Goal: Task Accomplishment & Management: Manage account settings

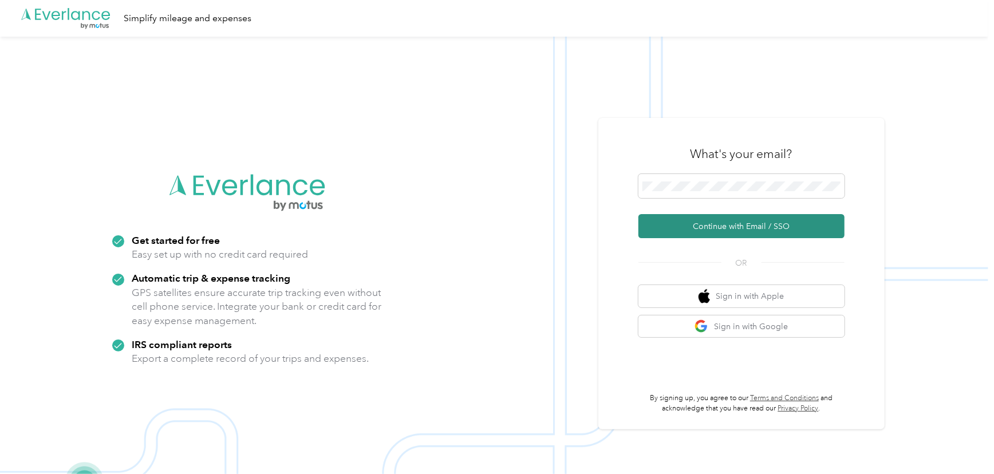
click at [688, 219] on button "Continue with Email / SSO" at bounding box center [741, 226] width 206 height 24
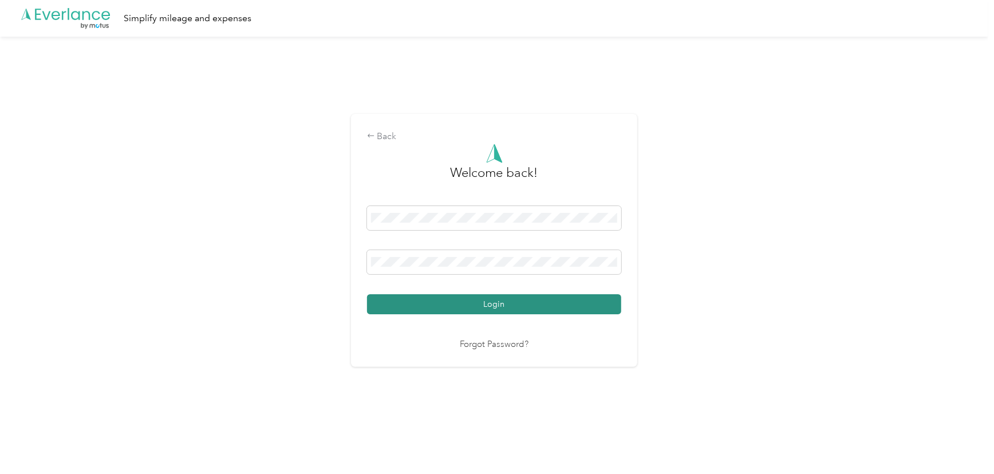
click at [405, 306] on button "Login" at bounding box center [494, 304] width 254 height 20
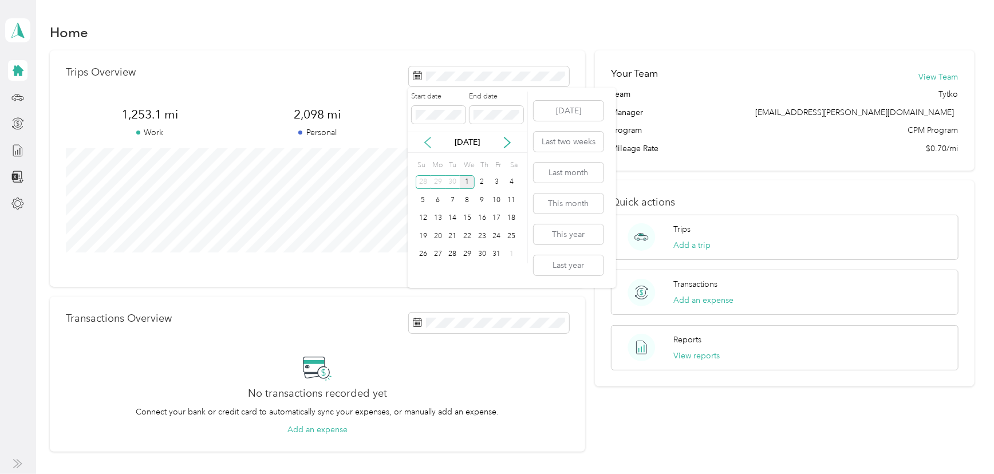
click at [426, 142] on icon at bounding box center [427, 142] width 11 height 11
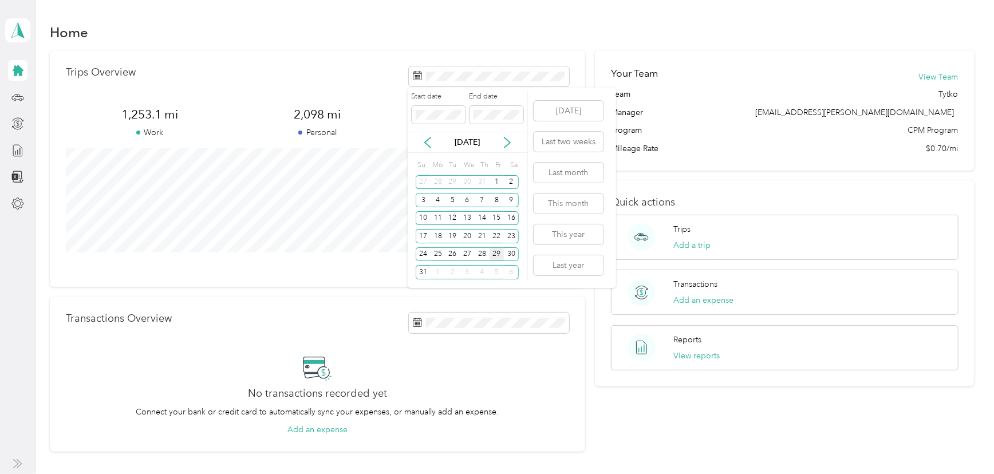
click at [499, 254] on div "29" at bounding box center [497, 254] width 15 height 14
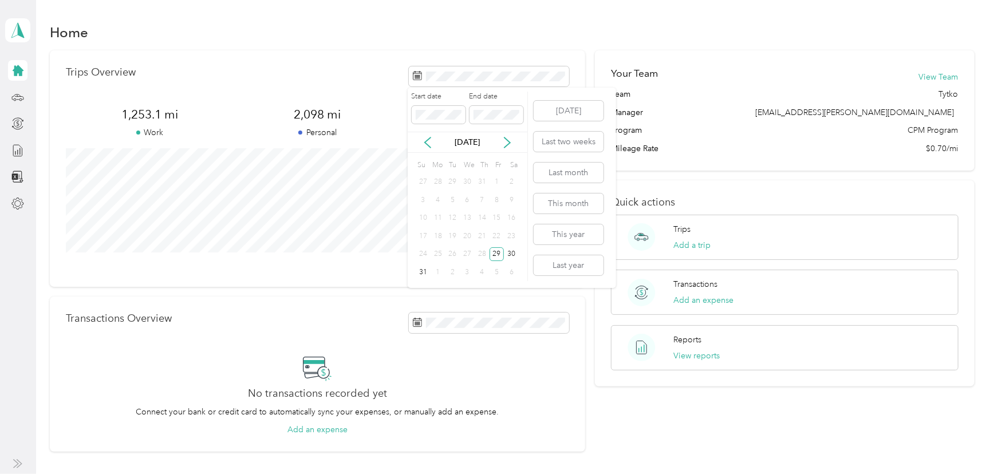
click at [471, 131] on div "Start date End date" at bounding box center [468, 112] width 120 height 40
click at [503, 140] on icon at bounding box center [507, 142] width 11 height 11
click at [506, 145] on icon at bounding box center [507, 142] width 11 height 11
click at [464, 179] on div "1" at bounding box center [467, 182] width 15 height 14
click at [676, 350] on button "View reports" at bounding box center [697, 356] width 46 height 12
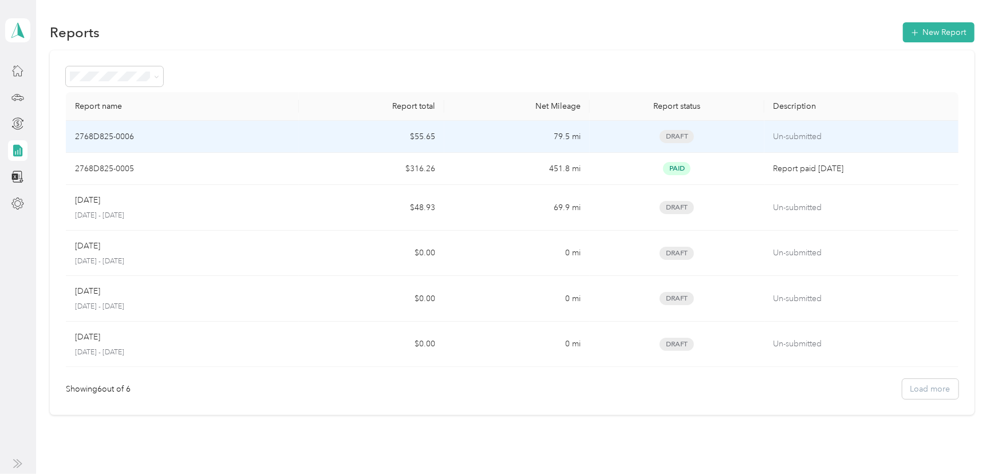
click at [622, 137] on div "Draft" at bounding box center [677, 136] width 156 height 13
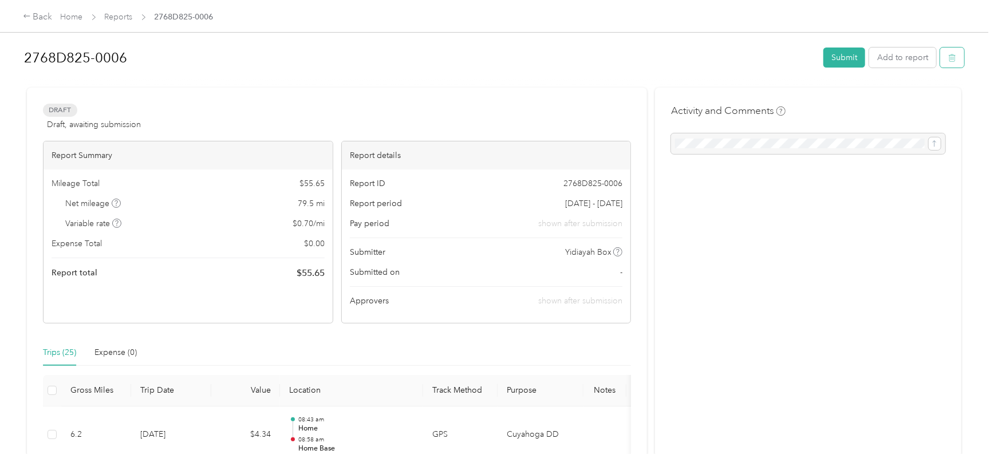
click at [954, 58] on button "button" at bounding box center [952, 58] width 24 height 20
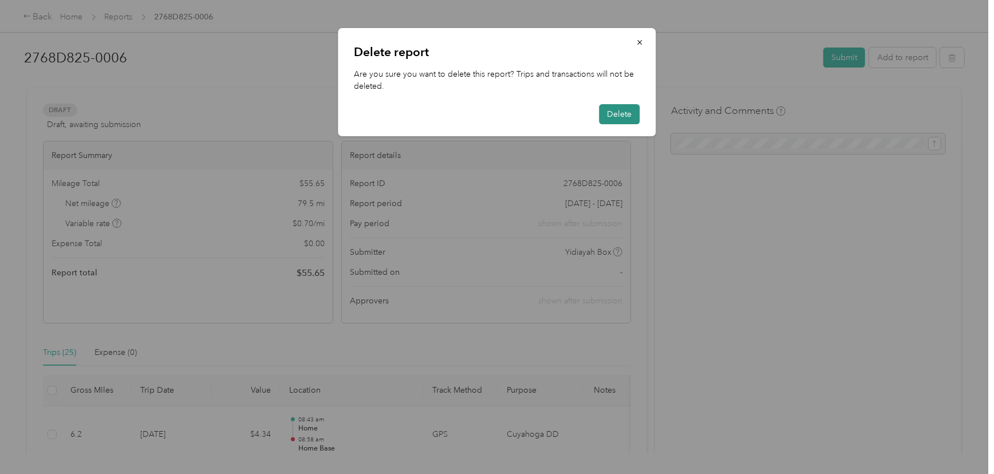
click at [610, 107] on button "Delete" at bounding box center [619, 114] width 41 height 20
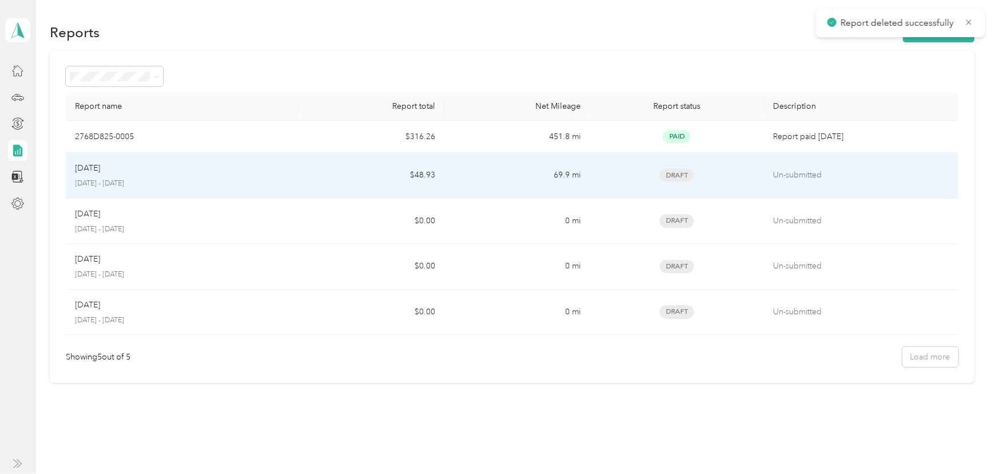
click at [617, 186] on td "Draft" at bounding box center [677, 176] width 175 height 46
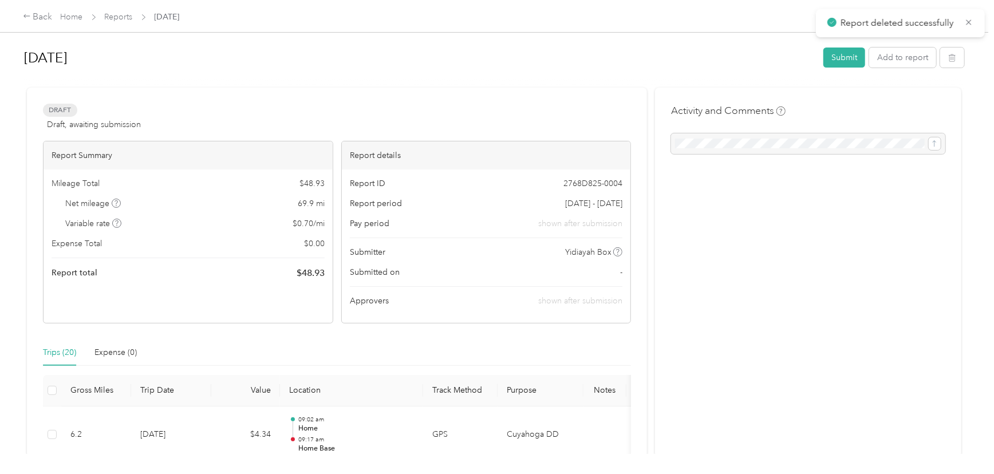
click at [958, 60] on button "button" at bounding box center [952, 58] width 24 height 20
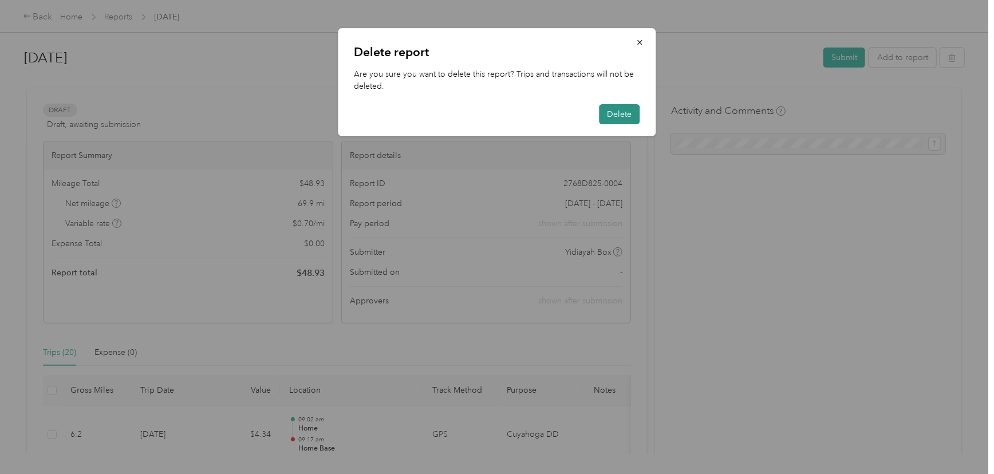
click at [636, 119] on button "Delete" at bounding box center [619, 114] width 41 height 20
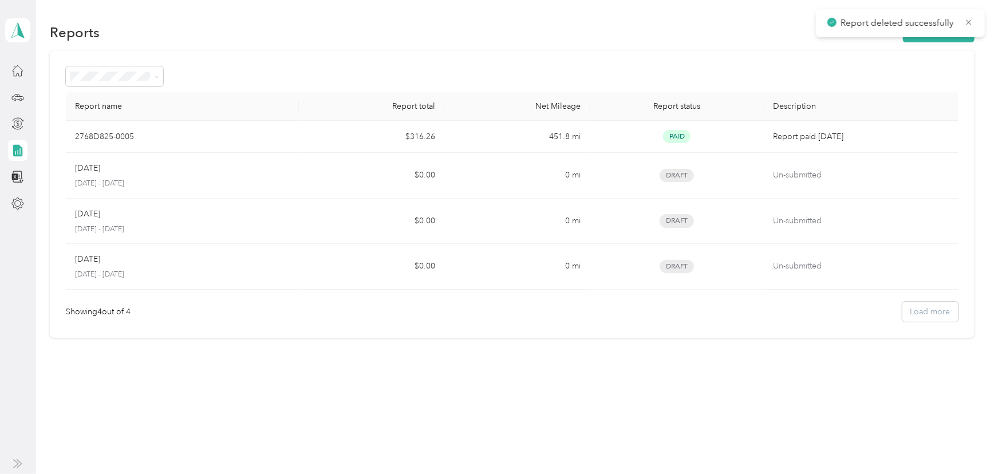
drag, startPoint x: 601, startPoint y: 305, endPoint x: 606, endPoint y: 298, distance: 8.1
click at [601, 304] on div "Showing 4 out of 4 Load more" at bounding box center [512, 312] width 892 height 20
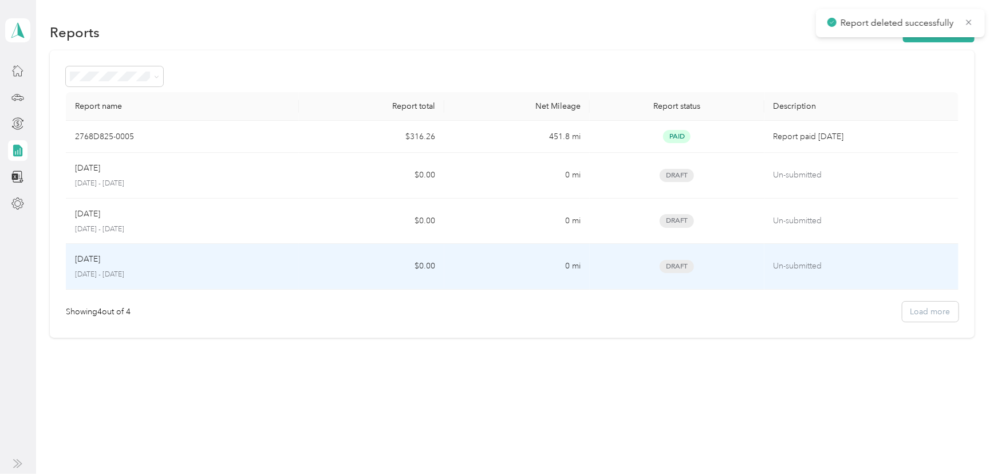
click at [622, 280] on td "Draft" at bounding box center [677, 267] width 175 height 46
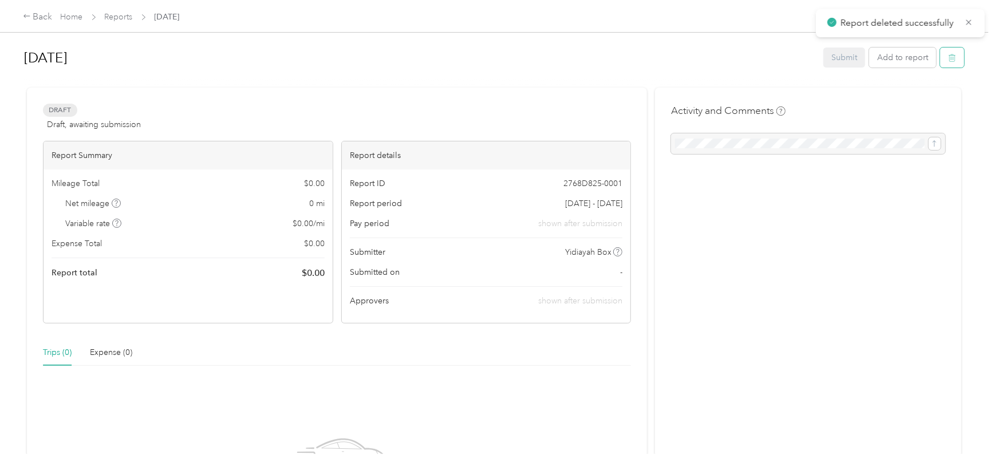
click at [946, 65] on button "button" at bounding box center [952, 58] width 24 height 20
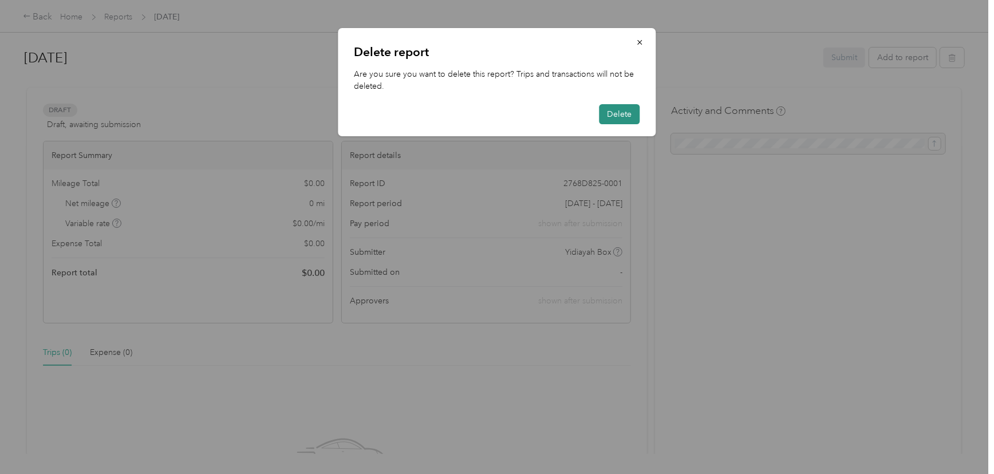
click at [617, 117] on button "Delete" at bounding box center [619, 114] width 41 height 20
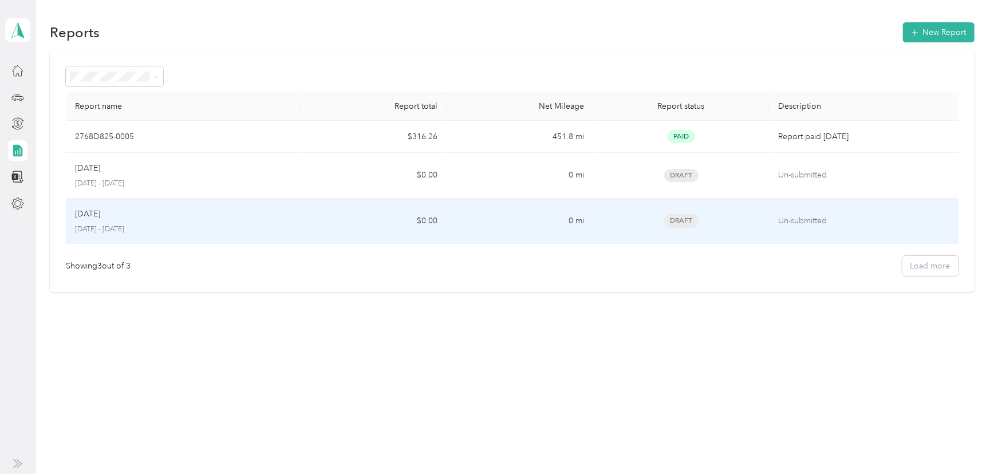
click at [707, 234] on td "Draft" at bounding box center [681, 222] width 176 height 46
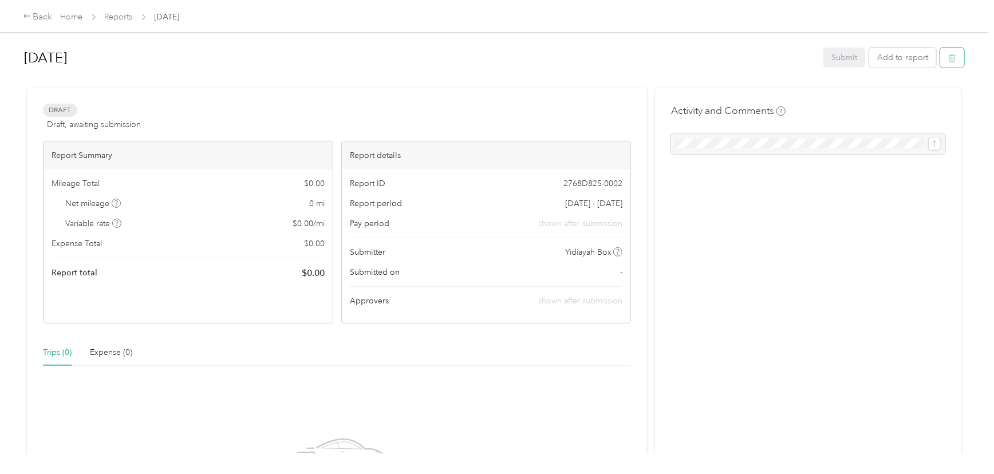
click at [956, 61] on button "button" at bounding box center [952, 58] width 24 height 20
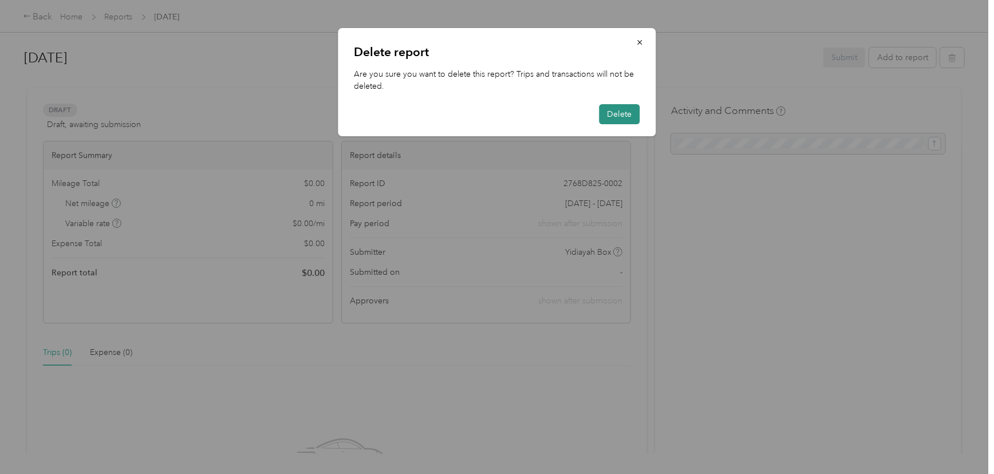
click at [624, 115] on button "Delete" at bounding box center [619, 114] width 41 height 20
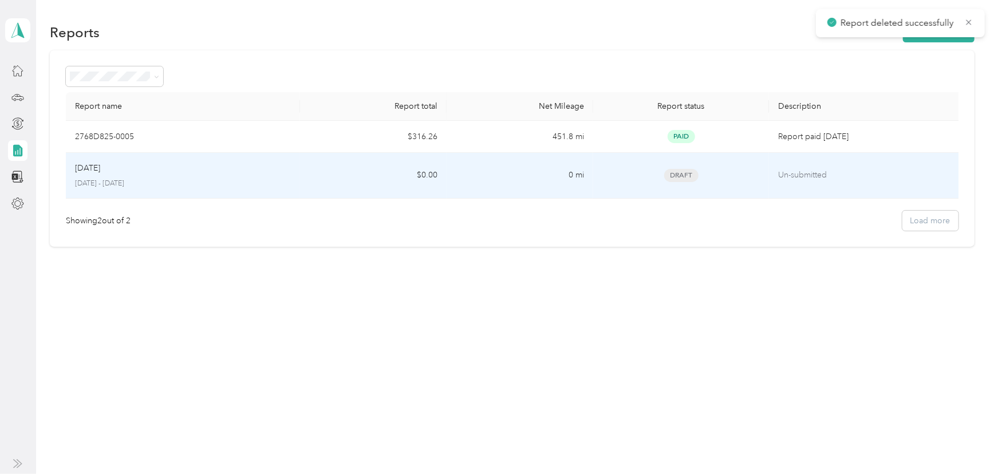
click at [775, 169] on td "Un-submitted" at bounding box center [866, 176] width 195 height 46
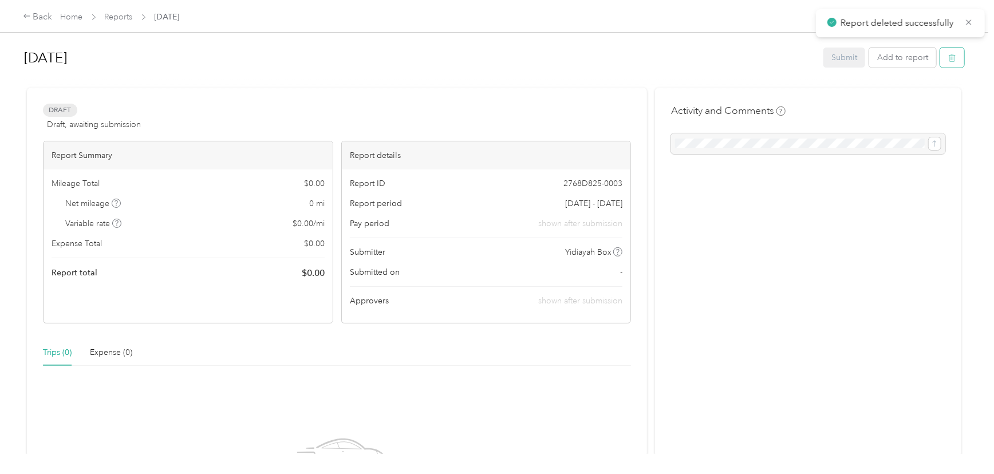
click at [952, 52] on button "button" at bounding box center [952, 58] width 24 height 20
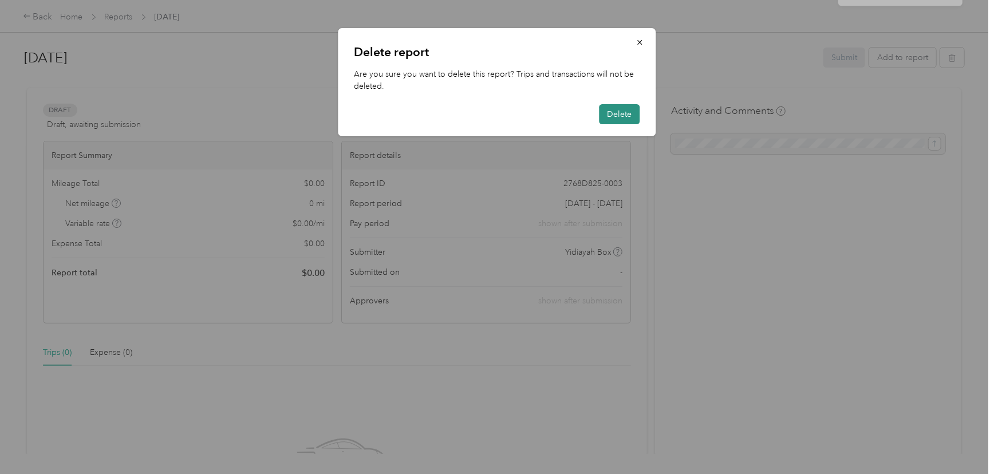
click at [616, 105] on button "Delete" at bounding box center [619, 114] width 41 height 20
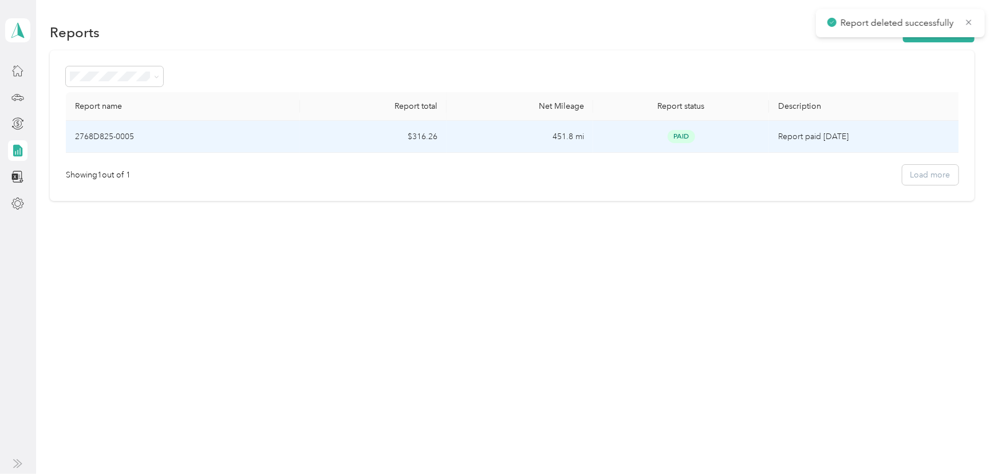
click at [516, 136] on td "451.8 mi" at bounding box center [520, 137] width 147 height 32
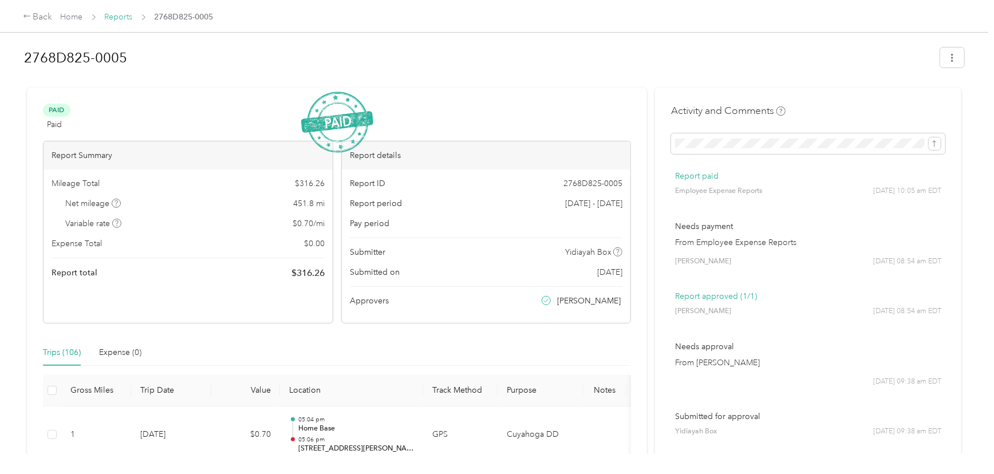
drag, startPoint x: 127, startPoint y: 10, endPoint x: 119, endPoint y: 19, distance: 11.7
click at [40, 13] on div "Back" at bounding box center [38, 17] width 30 height 14
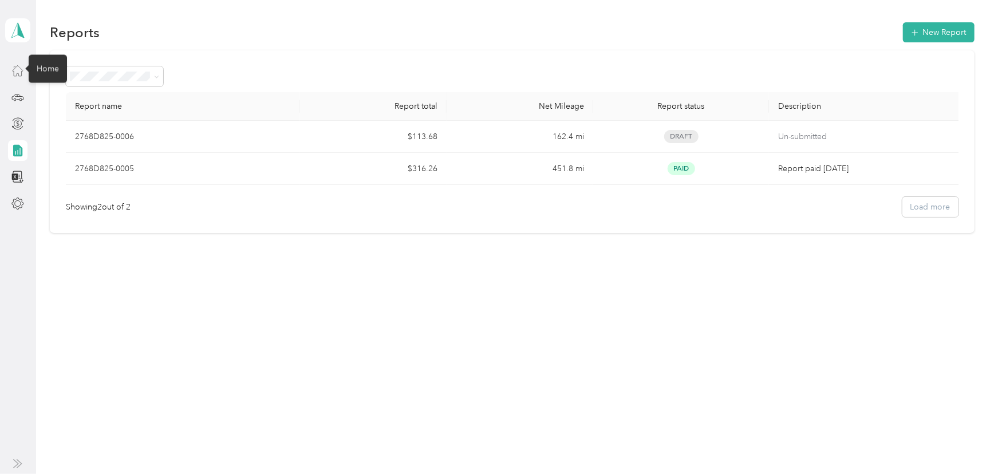
click at [20, 72] on icon at bounding box center [17, 70] width 13 height 13
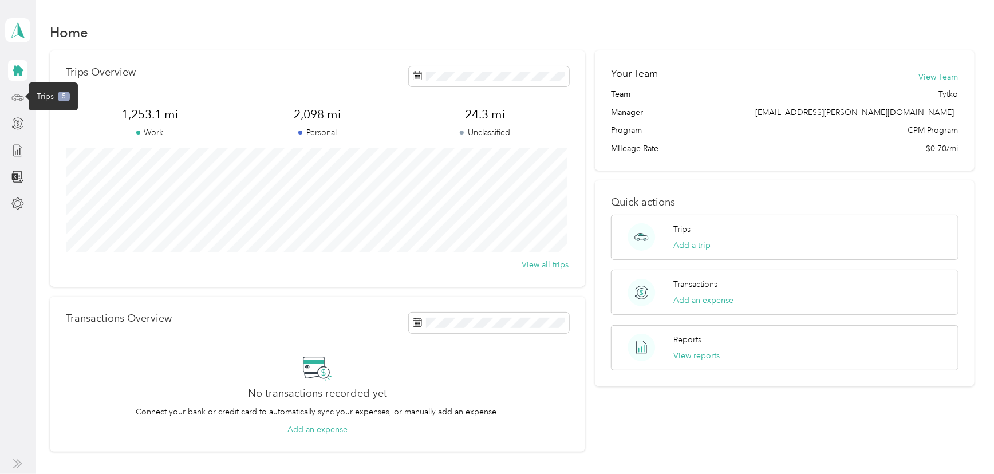
click at [15, 96] on icon at bounding box center [17, 97] width 13 height 13
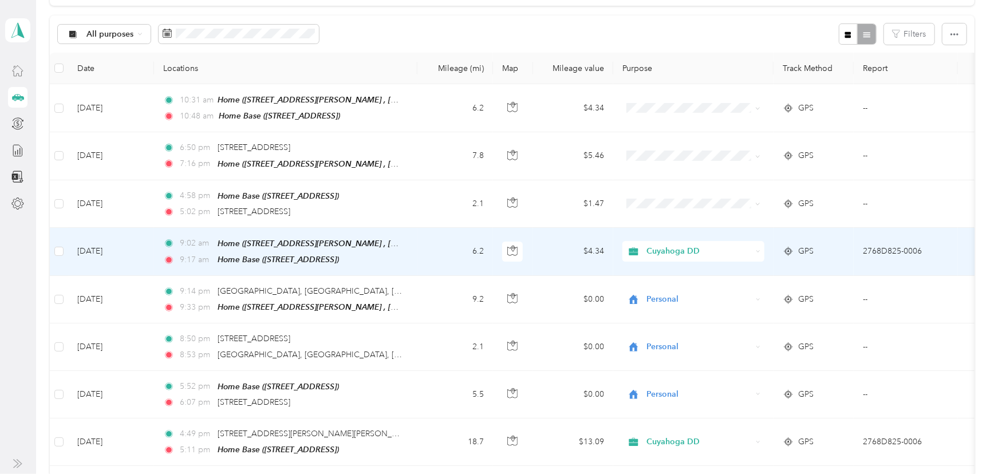
scroll to position [104, 0]
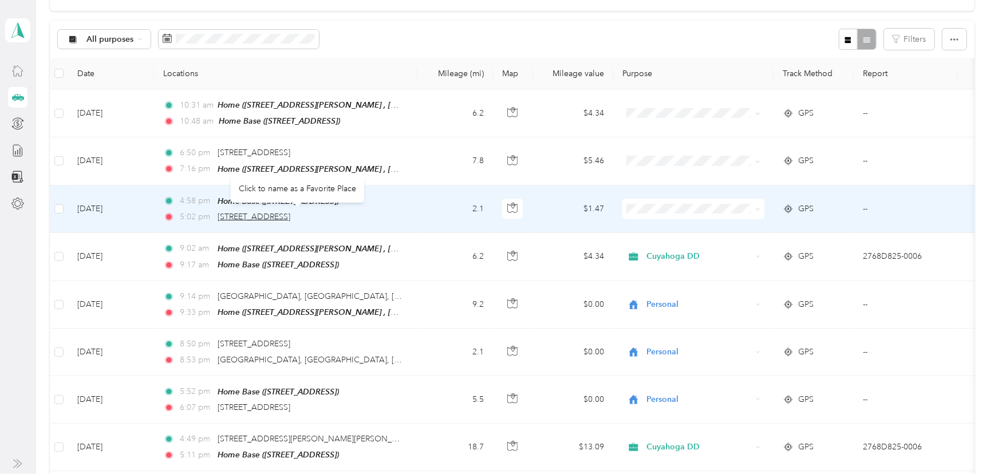
click at [267, 212] on span "[STREET_ADDRESS]" at bounding box center [254, 217] width 73 height 10
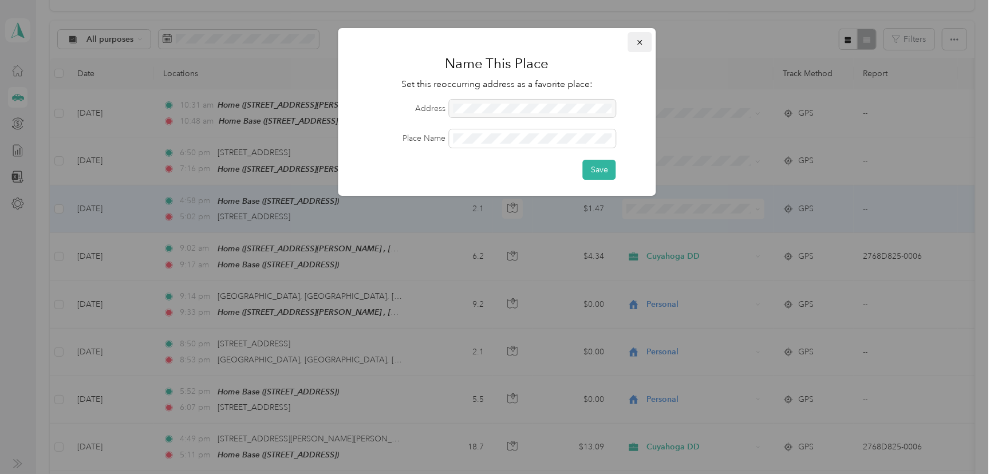
click at [638, 40] on icon "button" at bounding box center [640, 42] width 8 height 8
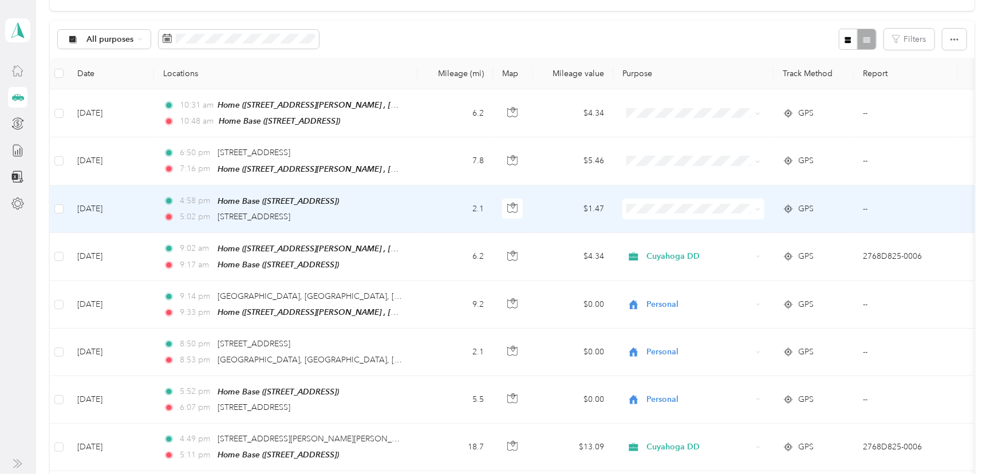
click at [857, 205] on td "--" at bounding box center [906, 210] width 104 height 48
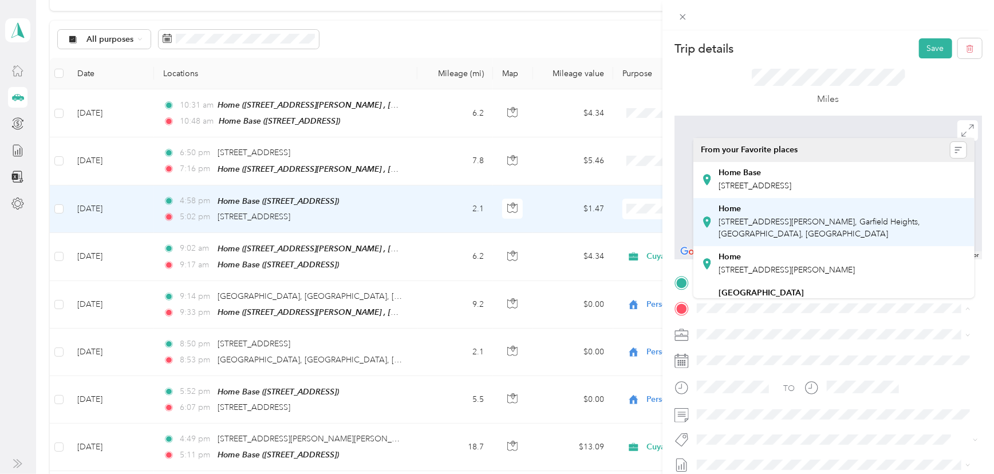
click at [806, 215] on div "Home [STREET_ADDRESS][PERSON_NAME]" at bounding box center [843, 222] width 248 height 36
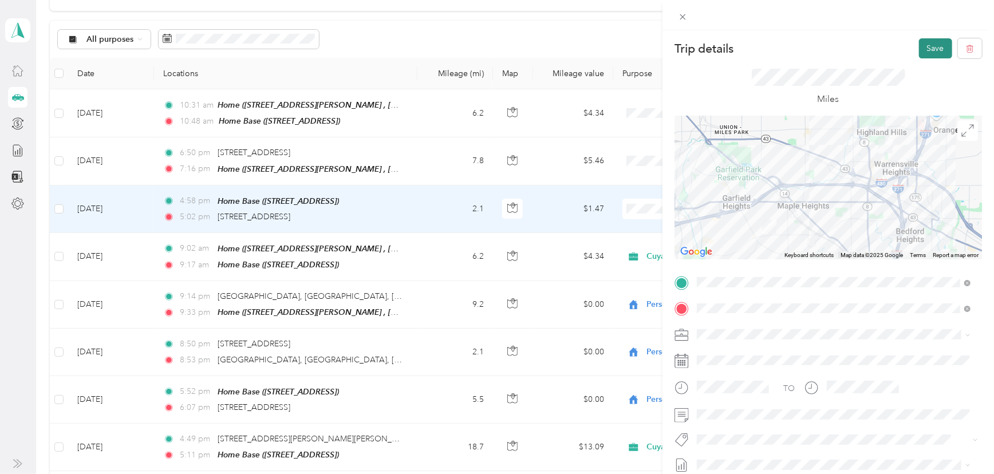
click at [922, 49] on button "Save" at bounding box center [935, 48] width 33 height 20
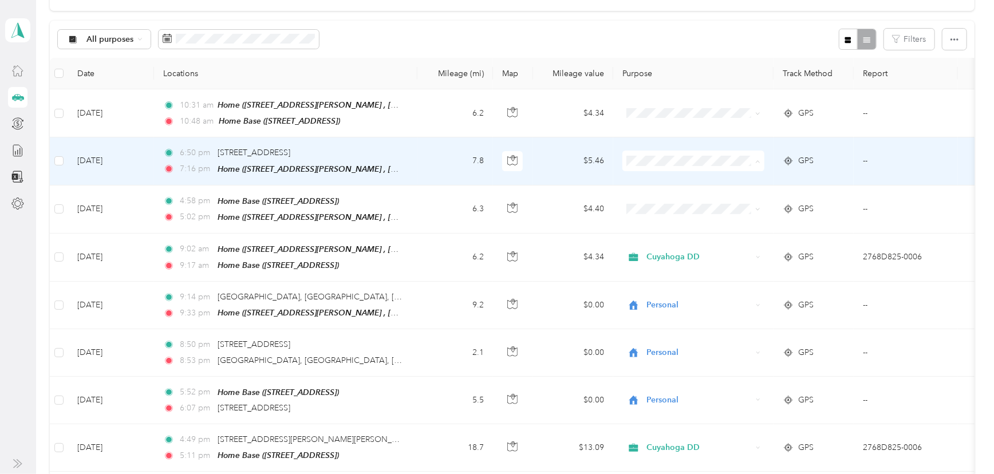
click at [693, 200] on span "Personal" at bounding box center [704, 201] width 106 height 12
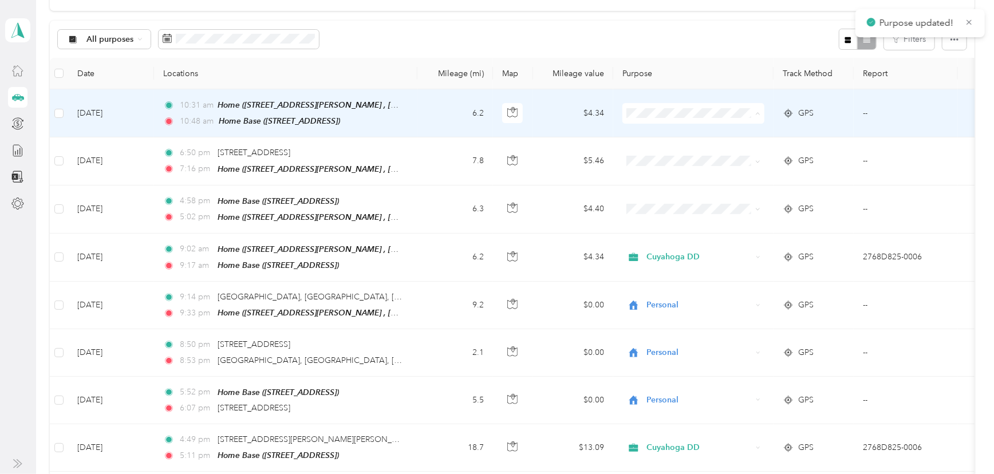
click at [679, 132] on span "Cuyahoga DD" at bounding box center [704, 133] width 106 height 12
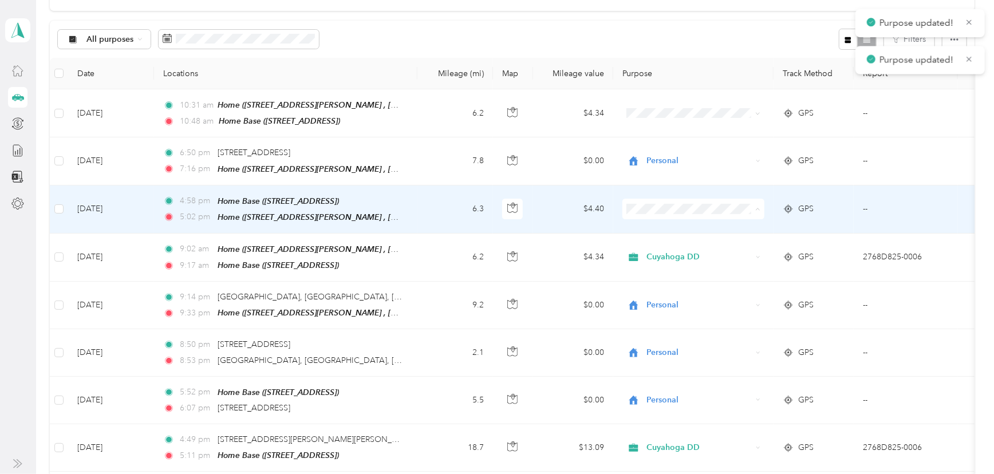
click at [670, 228] on span "Cuyahoga DD" at bounding box center [704, 228] width 106 height 12
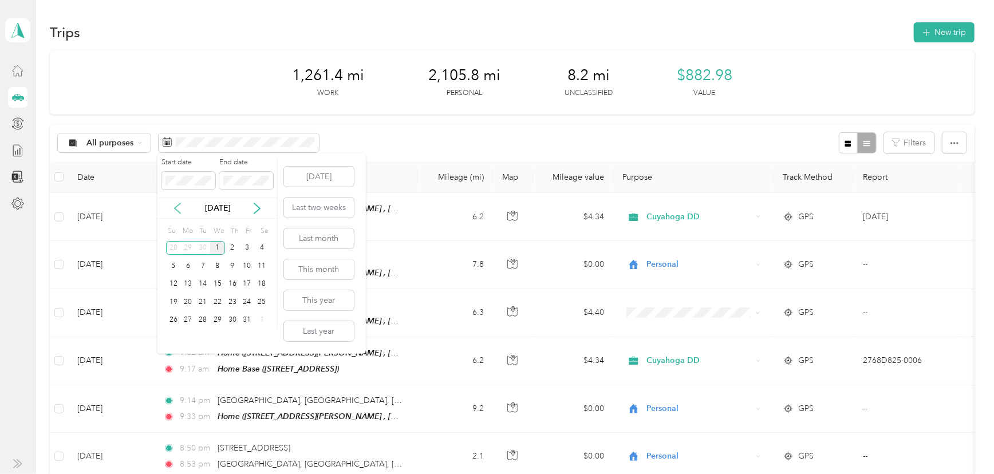
click at [176, 208] on icon at bounding box center [177, 208] width 11 height 11
click at [189, 244] on div "1" at bounding box center [188, 248] width 15 height 14
drag, startPoint x: 222, startPoint y: 211, endPoint x: 231, endPoint y: 210, distance: 9.8
click at [223, 211] on p "[DATE]" at bounding box center [218, 208] width 48 height 12
click at [262, 208] on icon at bounding box center [256, 208] width 11 height 11
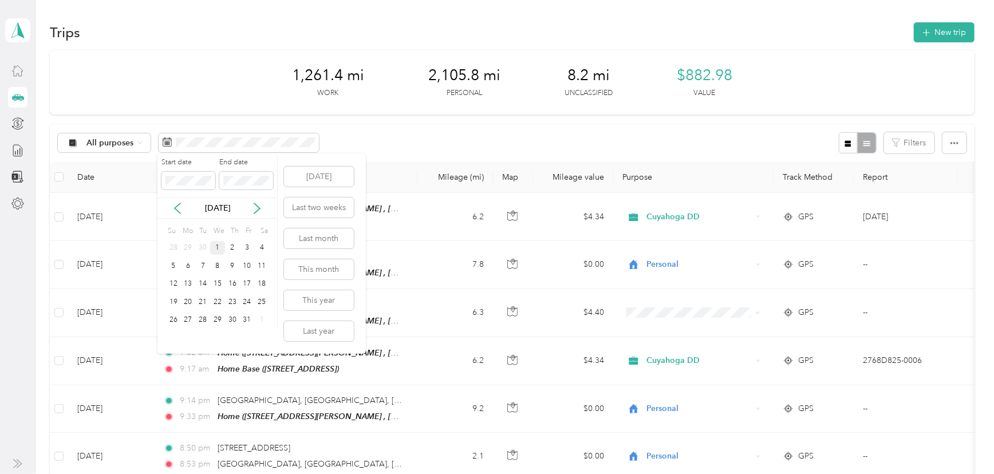
click at [220, 248] on div "1" at bounding box center [217, 248] width 15 height 14
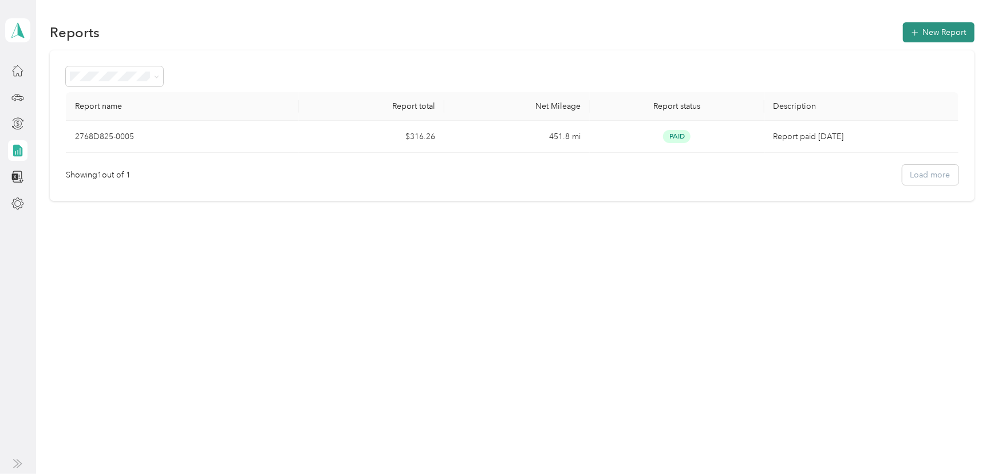
click at [918, 34] on icon "button" at bounding box center [915, 32] width 7 height 7
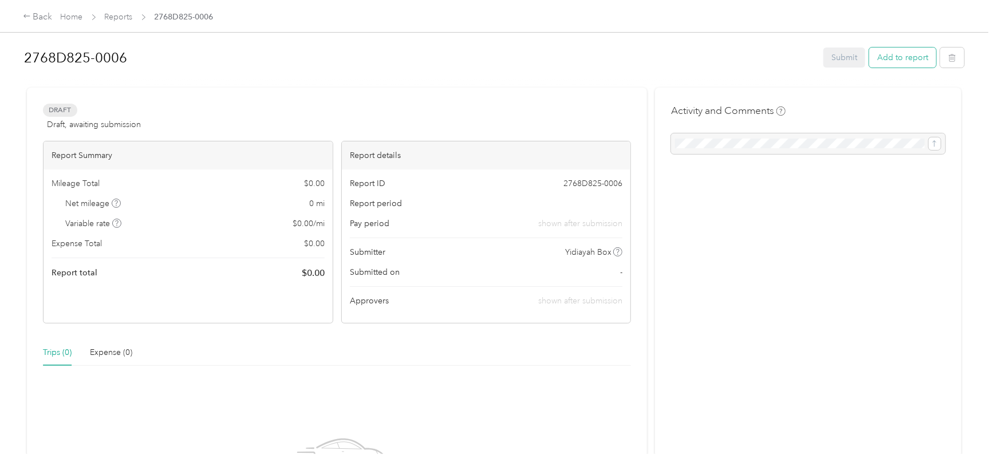
click at [904, 58] on button "Add to report" at bounding box center [902, 58] width 67 height 20
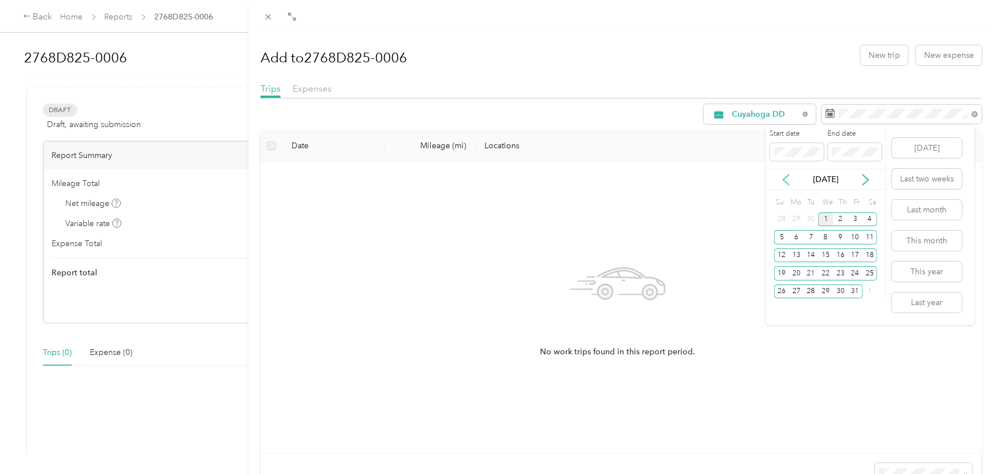
click at [790, 175] on icon at bounding box center [785, 179] width 11 height 11
click at [790, 176] on icon at bounding box center [785, 179] width 11 height 11
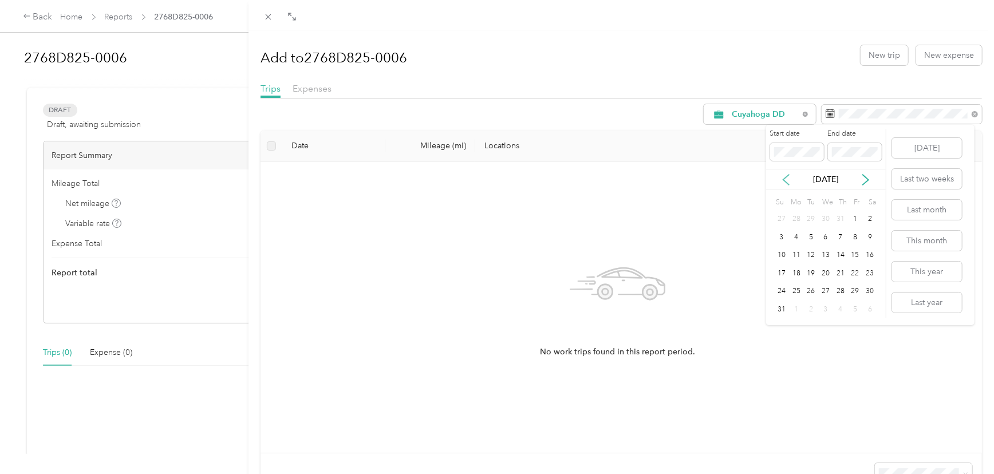
click at [790, 176] on icon at bounding box center [785, 179] width 11 height 11
click at [784, 179] on icon at bounding box center [785, 179] width 11 height 11
click at [811, 257] on div "17" at bounding box center [811, 256] width 15 height 14
click at [865, 176] on icon at bounding box center [866, 180] width 6 height 10
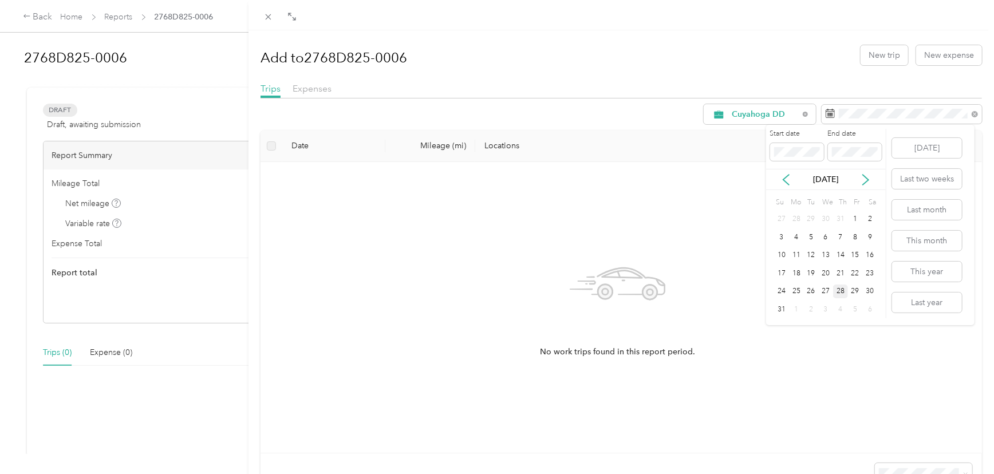
click at [837, 286] on div "28" at bounding box center [840, 292] width 15 height 14
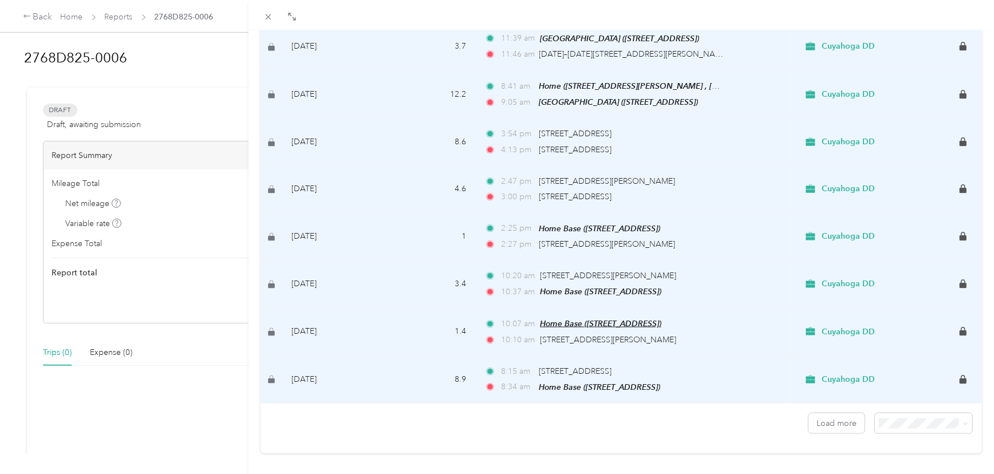
scroll to position [959, 0]
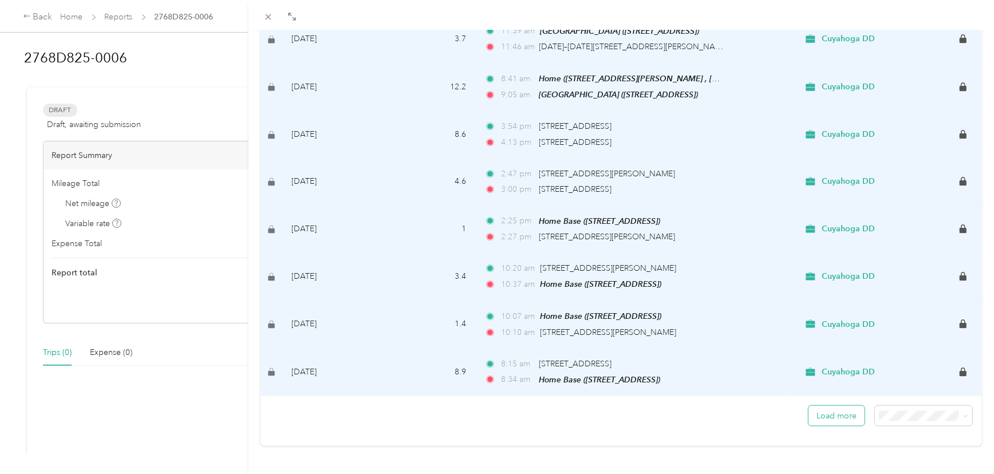
click at [838, 410] on button "Load more" at bounding box center [836, 416] width 56 height 20
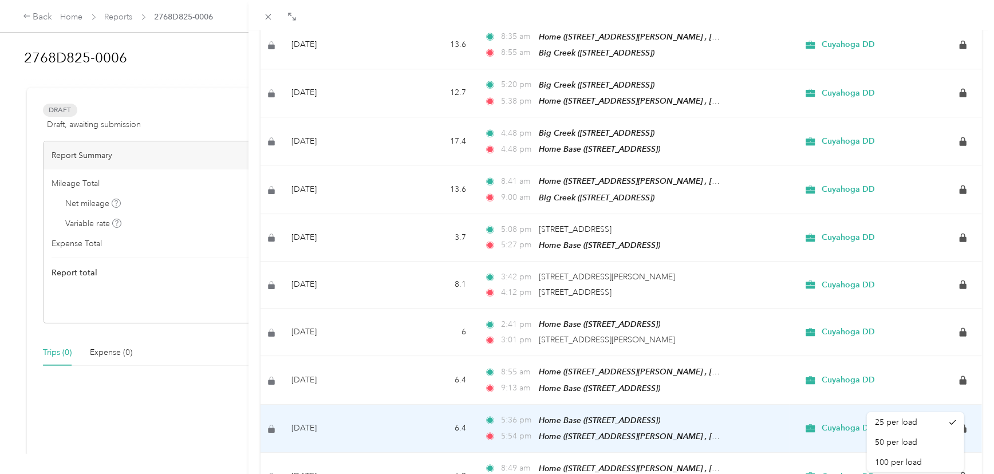
scroll to position [2135, 0]
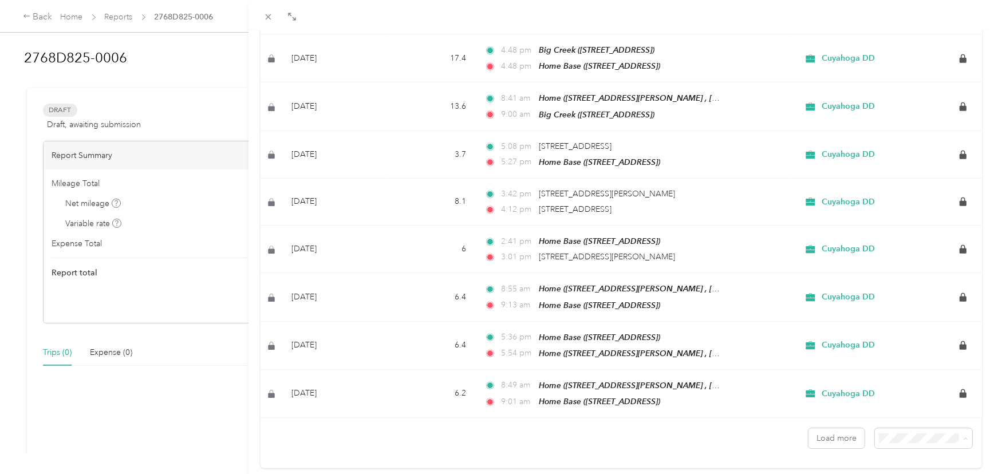
click at [894, 383] on span "100 per load" at bounding box center [898, 385] width 47 height 10
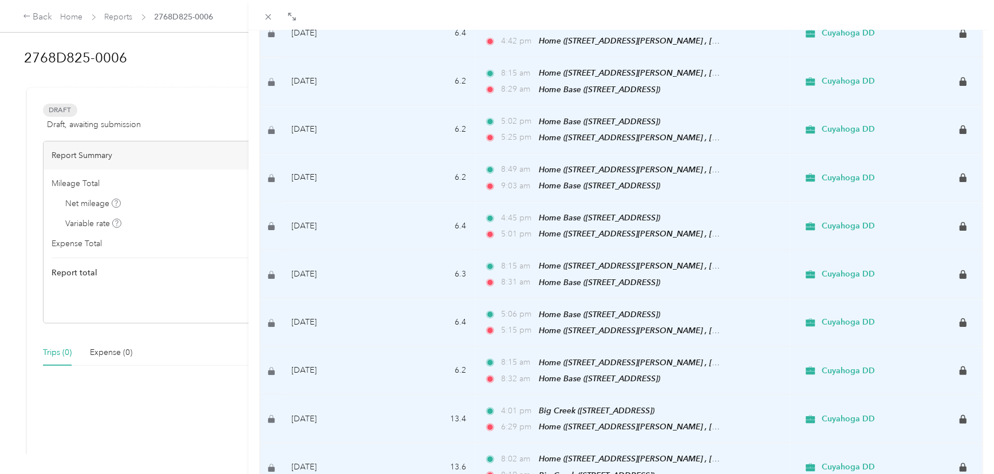
scroll to position [4486, 0]
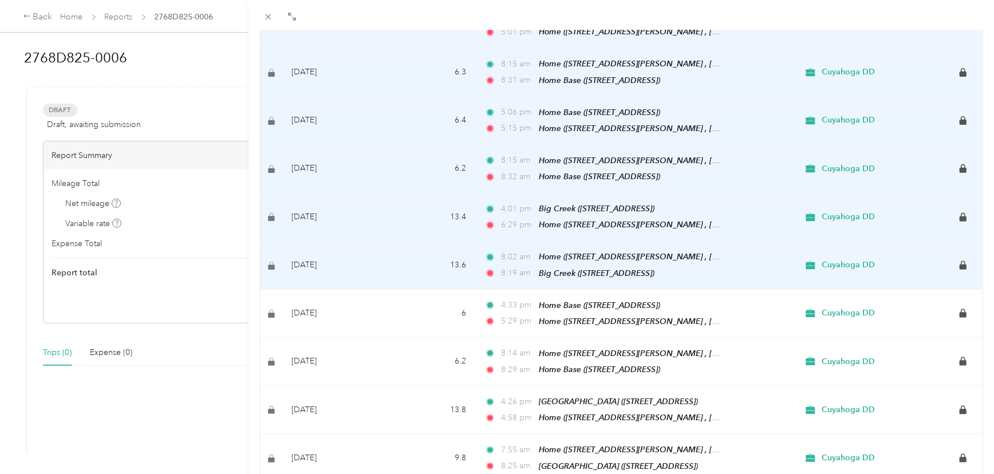
scroll to position [4695, 0]
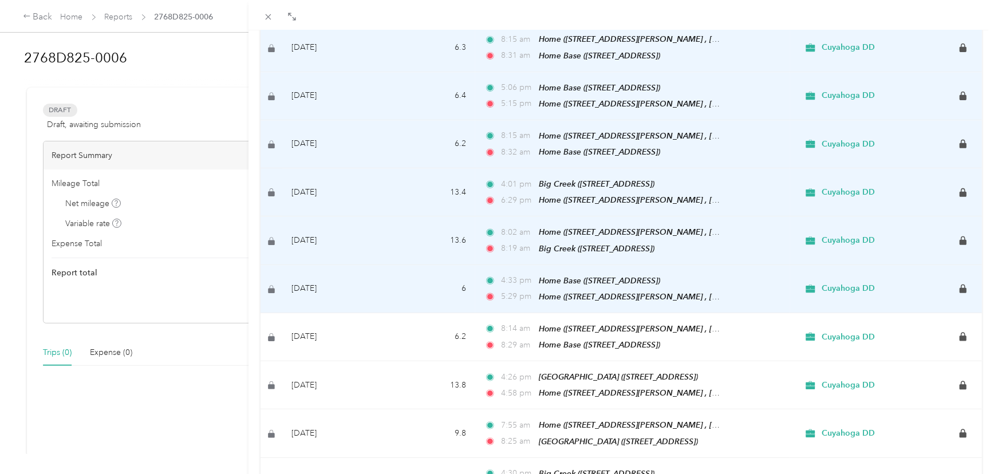
drag, startPoint x: 330, startPoint y: 197, endPoint x: 337, endPoint y: 206, distance: 10.7
click at [332, 265] on td "Jun 20, 2025" at bounding box center [333, 289] width 102 height 48
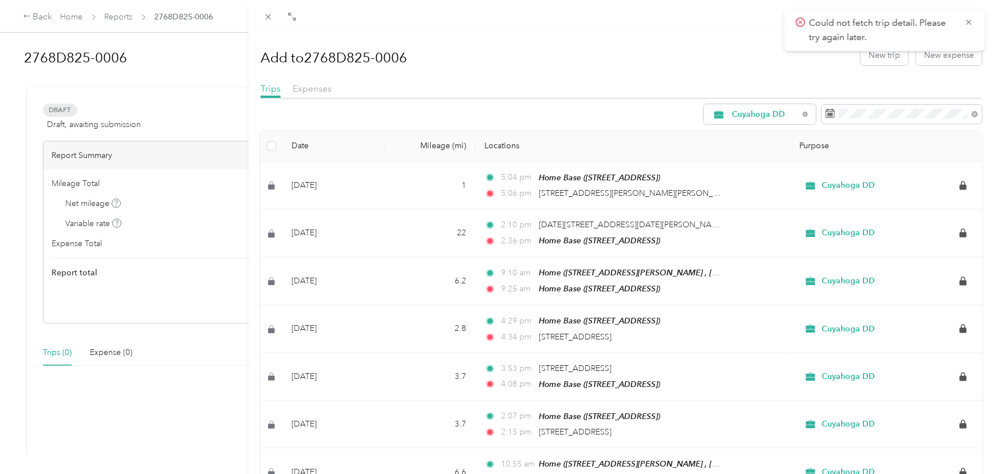
click at [276, 144] on th at bounding box center [272, 146] width 22 height 31
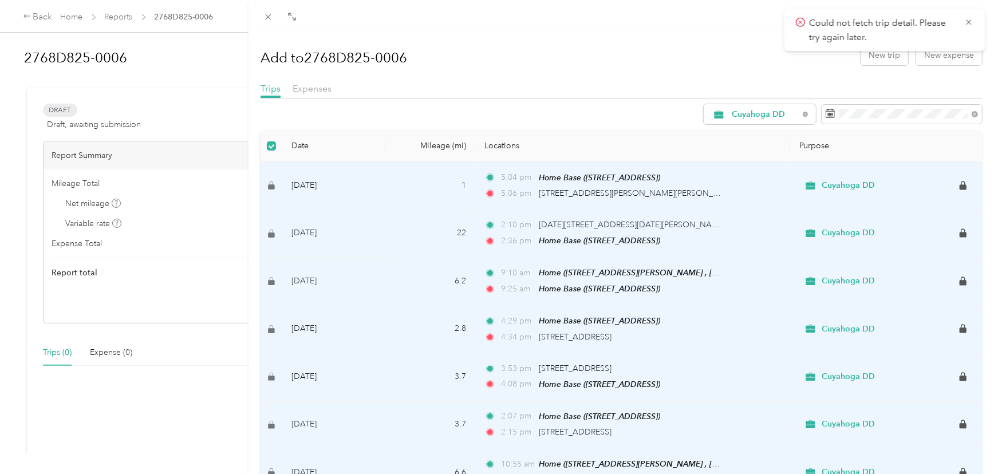
click at [975, 19] on div "Could not fetch trip detail. Please try again later." at bounding box center [884, 30] width 200 height 42
click at [964, 20] on icon at bounding box center [968, 22] width 9 height 10
click at [269, 17] on icon at bounding box center [269, 17] width 6 height 6
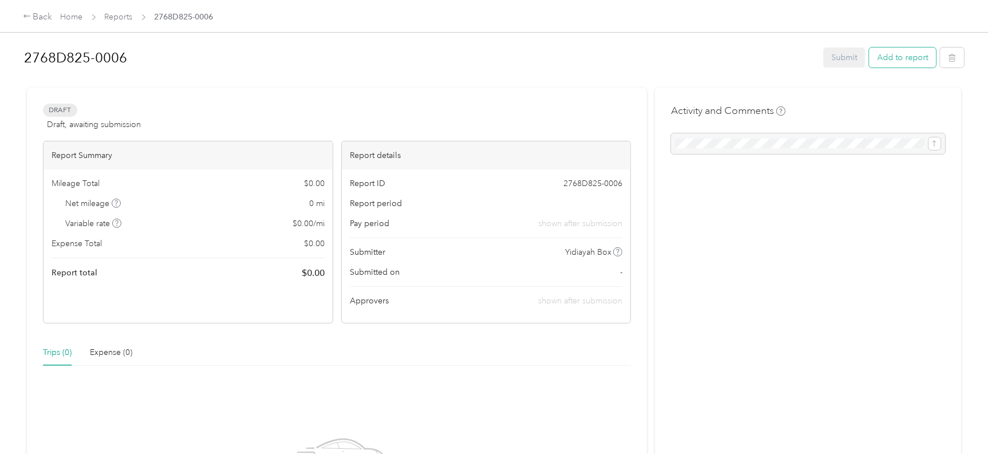
click at [882, 61] on button "Add to report" at bounding box center [902, 58] width 67 height 20
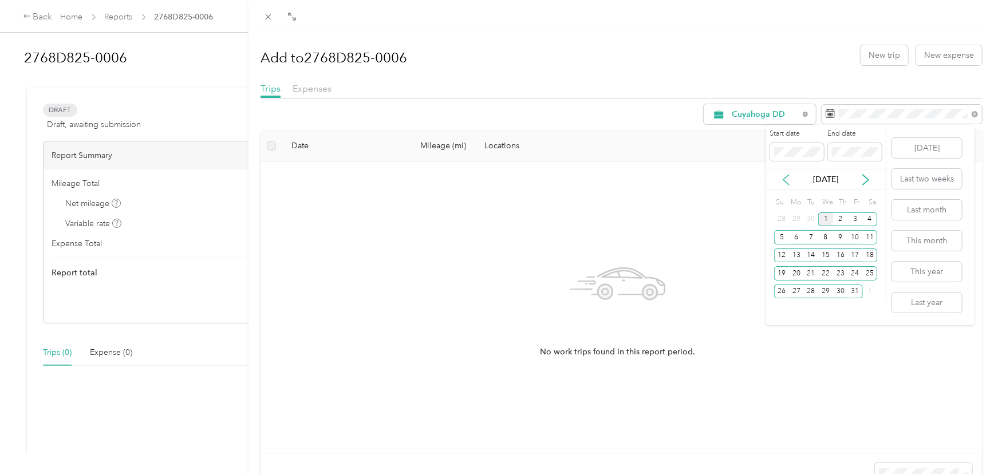
click at [782, 178] on icon at bounding box center [785, 179] width 11 height 11
click at [783, 179] on icon at bounding box center [786, 180] width 6 height 10
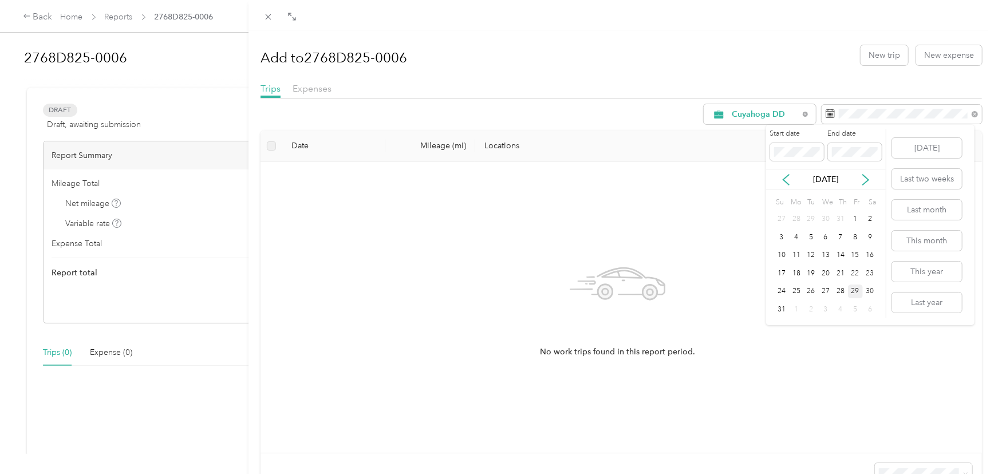
click at [858, 289] on div "29" at bounding box center [855, 292] width 15 height 14
click at [829, 166] on div "Start date End date" at bounding box center [826, 149] width 120 height 40
click at [866, 176] on icon at bounding box center [865, 179] width 11 height 11
click at [831, 218] on div "1" at bounding box center [825, 219] width 15 height 14
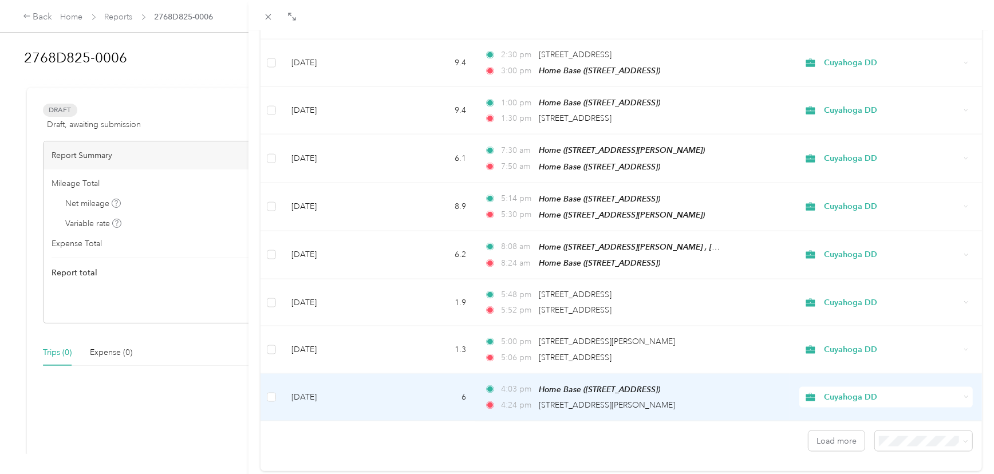
scroll to position [959, 0]
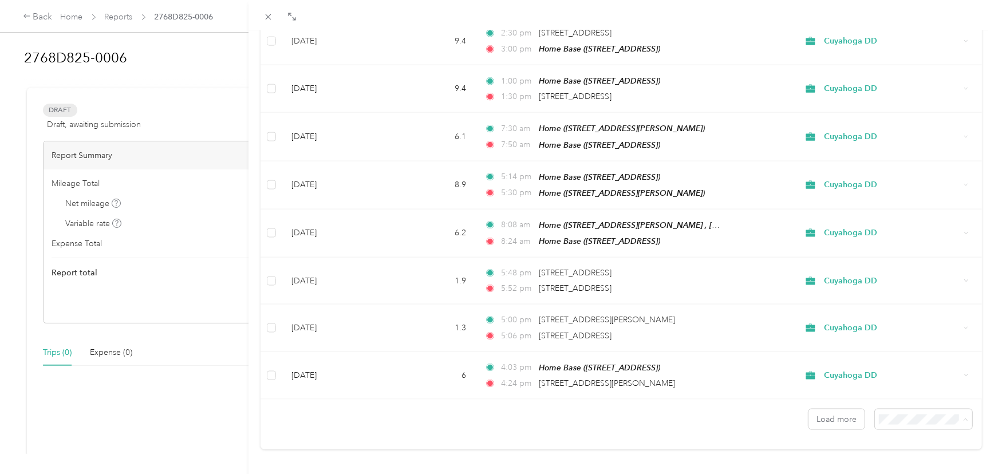
click at [898, 380] on span "100 per load" at bounding box center [898, 385] width 47 height 10
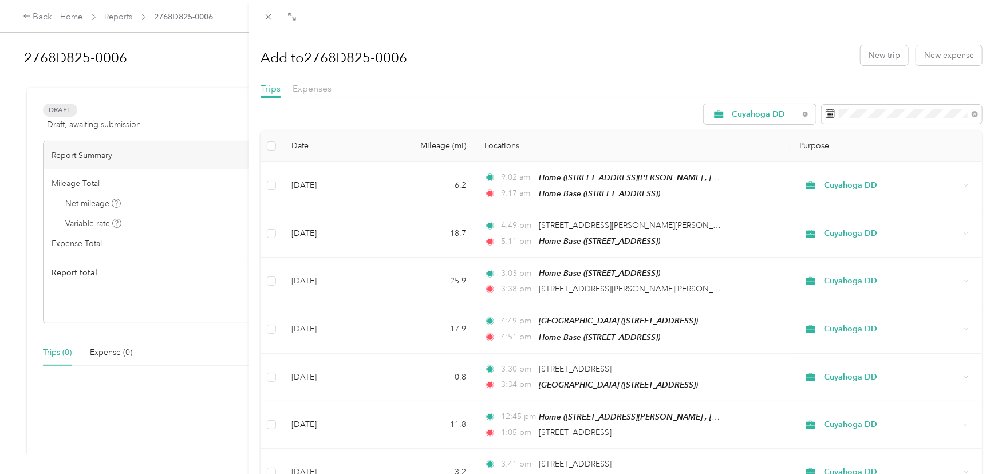
click at [277, 148] on th at bounding box center [272, 146] width 22 height 31
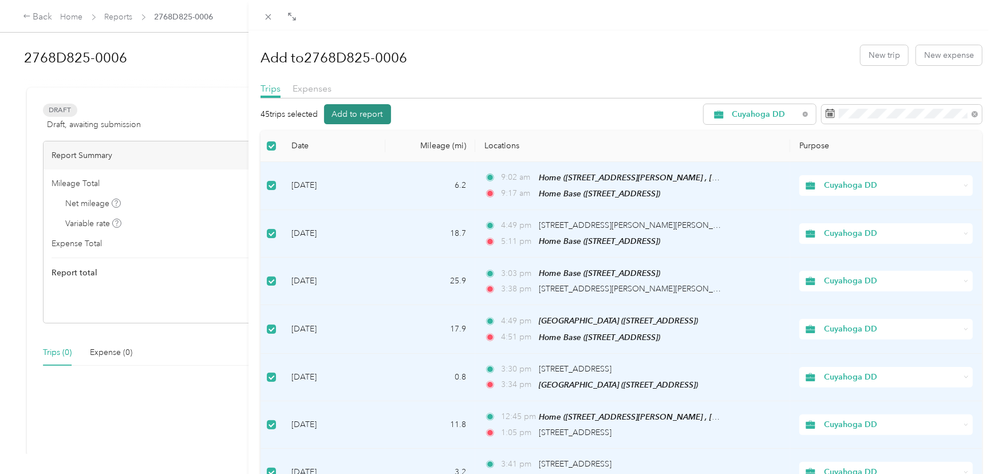
click at [354, 119] on button "Add to report" at bounding box center [357, 114] width 67 height 20
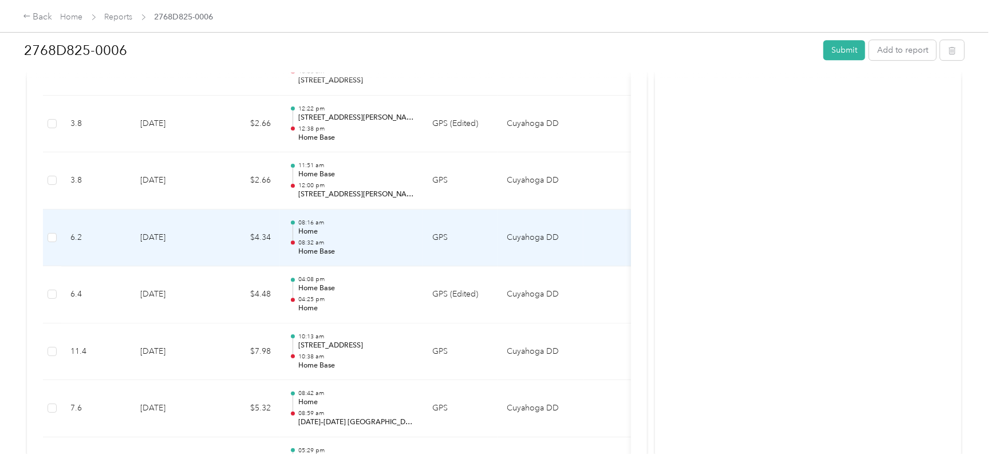
scroll to position [2342, 0]
